Goal: Task Accomplishment & Management: Manage account settings

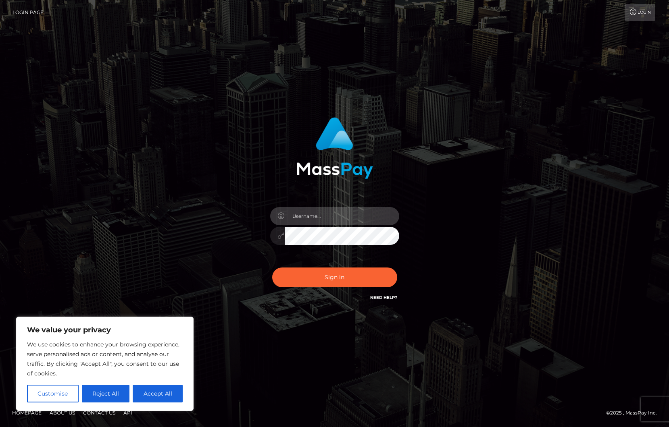
click at [313, 219] on input "text" at bounding box center [342, 216] width 115 height 18
type input "ollieAN.fanvue"
click at [348, 221] on input "text" at bounding box center [342, 216] width 115 height 18
type input "ollieAN.fanvue"
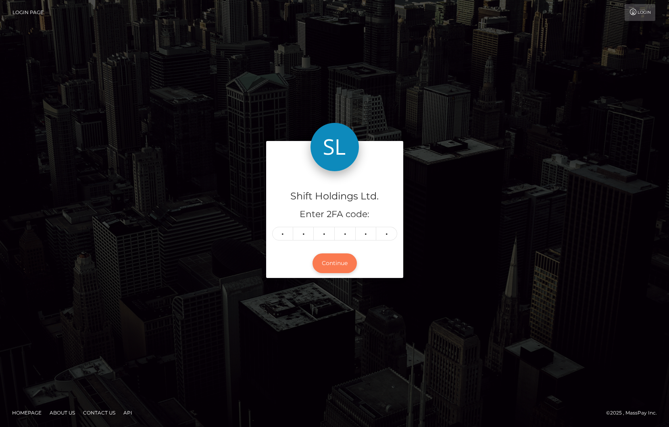
click at [330, 264] on button "Continue" at bounding box center [335, 264] width 44 height 20
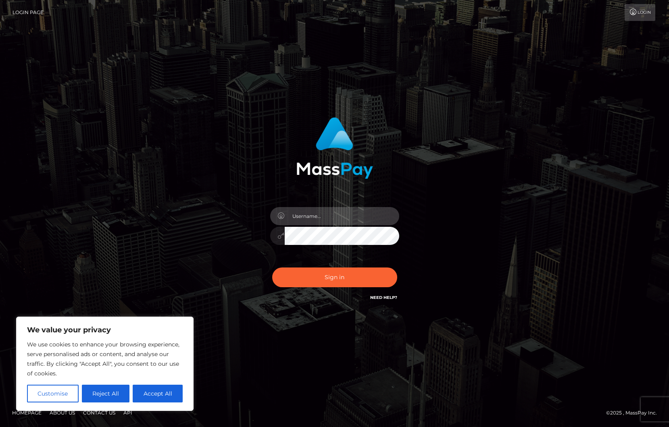
click at [318, 219] on input "text" at bounding box center [342, 216] width 115 height 18
type input "ollieAN.fanvue"
click at [321, 211] on input "text" at bounding box center [342, 216] width 115 height 18
type input "ollieAN.fanvue"
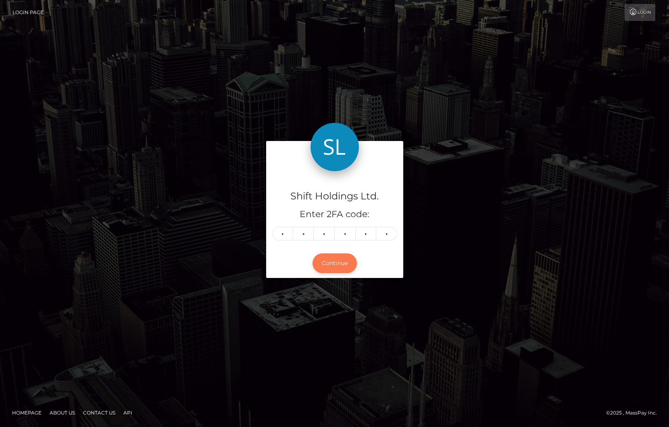
click at [336, 259] on button "Continue" at bounding box center [335, 264] width 44 height 20
click at [340, 268] on button "Continue" at bounding box center [335, 264] width 44 height 20
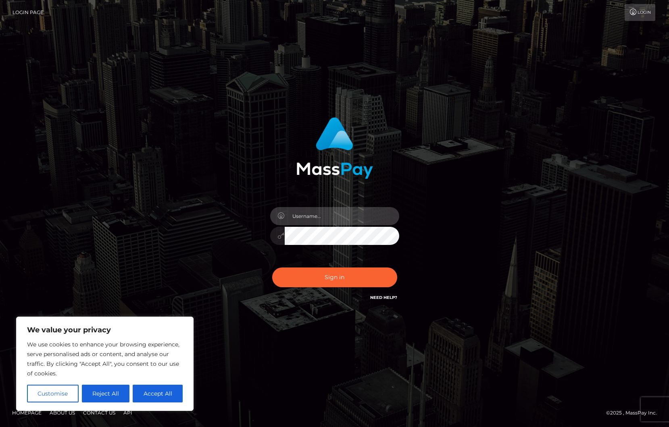
click at [328, 219] on input "text" at bounding box center [342, 216] width 115 height 18
type input "ollieAN.fanvue"
